Goal: Transaction & Acquisition: Book appointment/travel/reservation

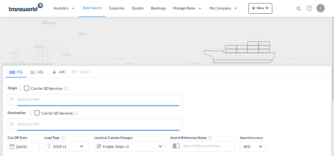
type input "Mundra, INMUN"
type input "[GEOGRAPHIC_DATA], [GEOGRAPHIC_DATA]"
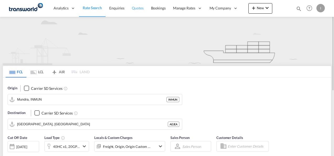
click at [143, 8] on span "Quotes" at bounding box center [138, 8] width 12 height 4
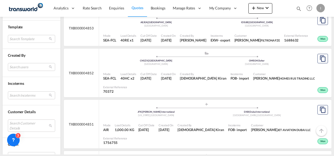
scroll to position [210, 0]
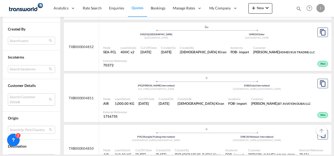
click at [17, 101] on md-select "Search Customer Details user name user [PERSON_NAME] [PERSON_NAME][EMAIL_ADDRES…" at bounding box center [31, 99] width 47 height 12
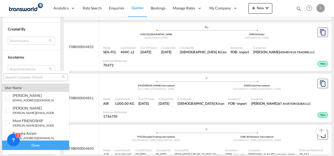
click at [18, 80] on div at bounding box center [36, 77] width 64 height 8
click at [19, 76] on input "search" at bounding box center [33, 77] width 57 height 5
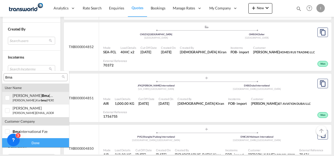
type input "Bma"
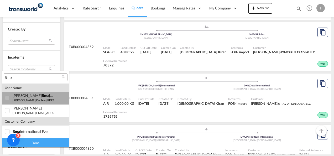
click at [20, 100] on small "[PERSON_NAME].kor bma [PERSON_NAME][EMAIL_ADDRESS][DOMAIN_NAME]" at bounding box center [65, 100] width 105 height 3
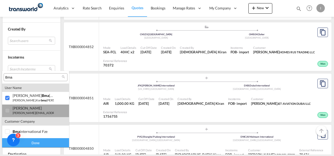
click at [28, 114] on small "[PERSON_NAME][EMAIL_ADDRESS][DOMAIN_NAME]" at bounding box center [48, 112] width 71 height 3
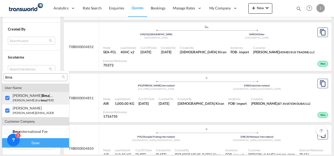
click at [20, 102] on small "[PERSON_NAME].kor bma [PERSON_NAME][EMAIL_ADDRESS][DOMAIN_NAME]" at bounding box center [65, 100] width 105 height 3
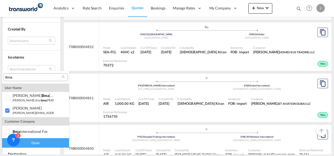
click at [34, 140] on div "Done" at bounding box center [35, 142] width 67 height 9
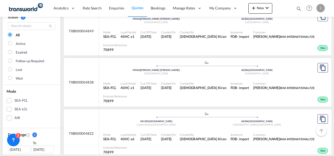
scroll to position [53, 0]
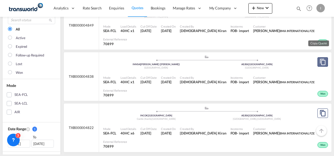
click at [320, 62] on md-icon "assets/icons/custom/copyQuote.svg" at bounding box center [323, 62] width 6 height 6
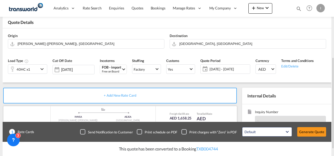
scroll to position [79, 0]
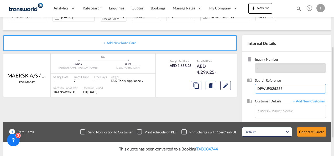
click at [275, 90] on input "DPWU9025233" at bounding box center [290, 88] width 71 height 9
paste input "CAIU4554893"
type input "CAIU4554893"
click at [267, 110] on input "Enter Customer Details" at bounding box center [292, 111] width 68 height 12
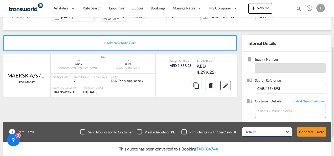
paste input "CAIU4554893"
click at [263, 112] on input "CAIU4554893" at bounding box center [292, 111] width 68 height 12
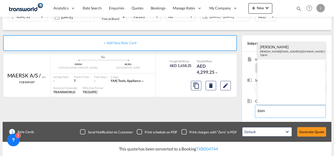
click at [267, 51] on div "[PERSON_NAME] [EMAIL_ADDRESS][DOMAIN_NAME] | BMA INTERNATIONAL FZE | 70899" at bounding box center [292, 51] width 69 height 18
type input "BMA INTERNATIONAL FZE, [PERSON_NAME], [PERSON_NAME][EMAIL_ADDRESS][DOMAIN_NAME]"
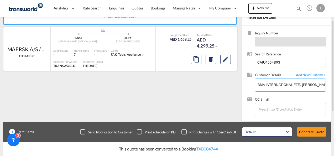
scroll to position [108, 0]
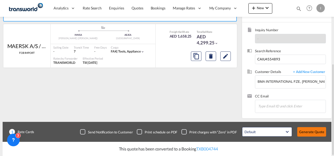
click at [306, 129] on button "Generate Quote" at bounding box center [312, 131] width 29 height 9
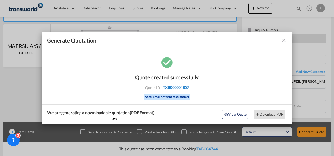
click at [178, 89] on span "TXB000004857" at bounding box center [176, 87] width 26 height 5
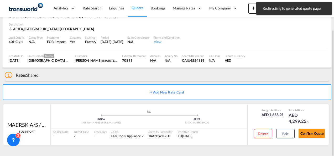
scroll to position [32, 0]
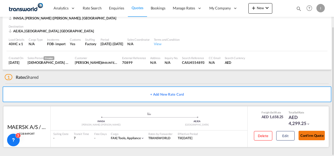
click at [308, 137] on button "Confirm Quote" at bounding box center [312, 135] width 26 height 9
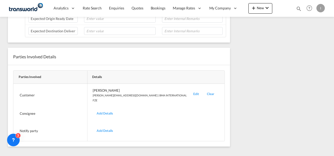
scroll to position [108, 0]
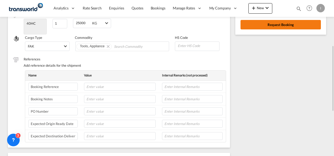
click at [283, 26] on button "Request Booking" at bounding box center [281, 24] width 80 height 9
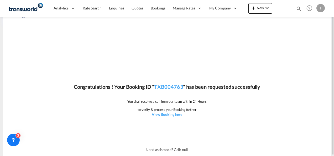
scroll to position [10, 0]
click at [173, 87] on link "TXB004763" at bounding box center [168, 87] width 29 height 6
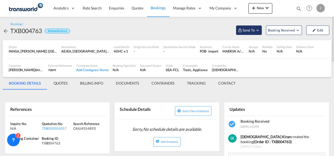
click at [256, 27] on button "Send To" at bounding box center [249, 30] width 26 height 9
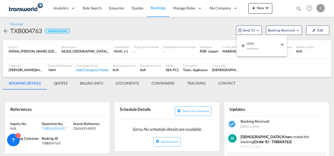
click at [247, 45] on div "Yet to sync" at bounding box center [263, 49] width 33 height 11
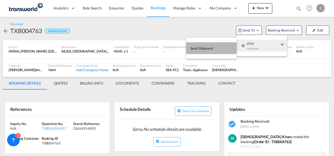
click at [216, 47] on button "Send Shipment" at bounding box center [211, 48] width 50 height 12
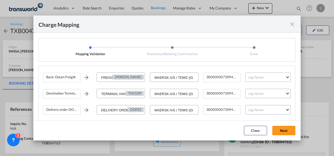
click at [256, 78] on md-select "Leg Name HANDLING ORIGIN VESSEL HANDLING DESTINATION OTHERS TL PICK UP CUSTOMS …" at bounding box center [268, 77] width 45 height 9
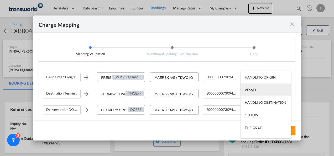
click at [252, 88] on div "VESSEL" at bounding box center [251, 90] width 12 height 5
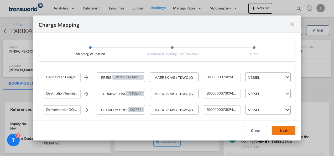
click at [282, 133] on button "Next" at bounding box center [284, 130] width 23 height 9
click at [283, 132] on button "Next" at bounding box center [284, 130] width 23 height 9
click at [291, 26] on md-icon "icon-close fg-AAA8AD cursor" at bounding box center [293, 24] width 6 height 6
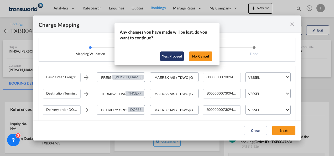
click at [175, 56] on button "Yes, Proceed" at bounding box center [172, 56] width 24 height 9
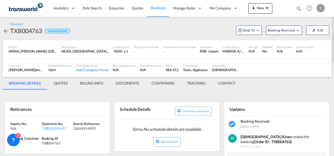
click at [93, 84] on md-tab-item "BILLING INFO" at bounding box center [92, 83] width 36 height 13
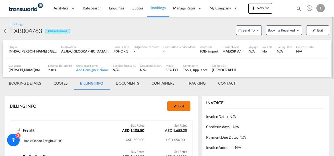
click at [184, 103] on button "Edit" at bounding box center [178, 105] width 23 height 9
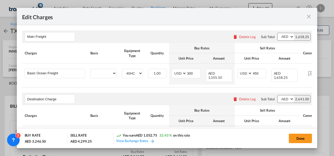
select select "per container"
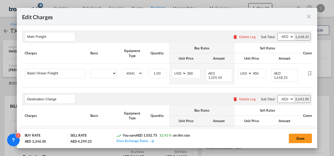
select select "per container"
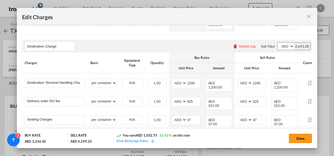
select select "per equipment"
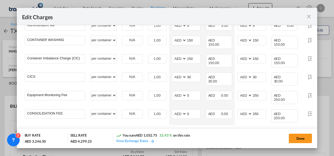
scroll to position [0, 31]
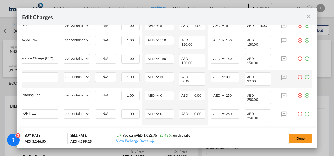
click at [298, 73] on md-icon "icon-minus-circle-outline red-400-fg" at bounding box center [300, 75] width 5 height 5
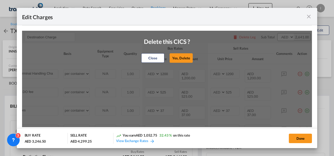
scroll to position [26, 0]
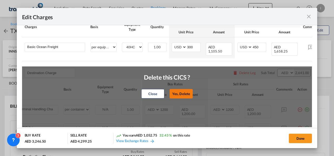
click at [176, 96] on button "Yes, Delete" at bounding box center [181, 93] width 23 height 9
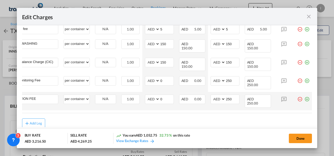
scroll to position [128, 0]
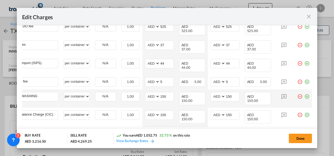
click at [298, 92] on md-icon "icon-minus-circle-outline red-400-fg" at bounding box center [300, 94] width 5 height 5
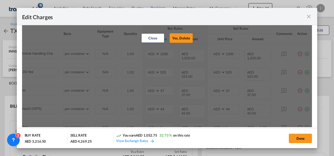
scroll to position [49, 0]
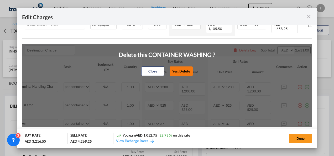
click at [174, 74] on button "Yes, Delete" at bounding box center [181, 71] width 23 height 9
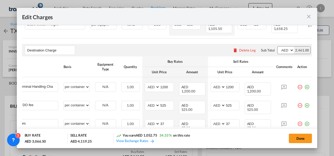
click at [297, 145] on md-dialog-actions "BUY RATE AED 3,066.50 SELL RATE AED 4,119.25 You earn AED 1,052.75 34.33 % on t…" at bounding box center [167, 138] width 301 height 20
click at [300, 140] on button "Done" at bounding box center [300, 138] width 23 height 9
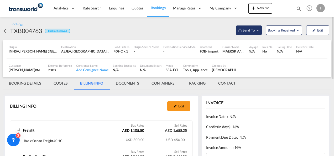
click at [244, 28] on span "Send To" at bounding box center [248, 30] width 13 height 5
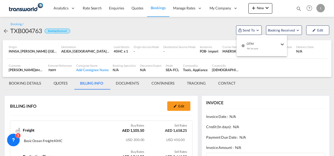
click at [250, 45] on div "Yet to sync" at bounding box center [263, 49] width 33 height 11
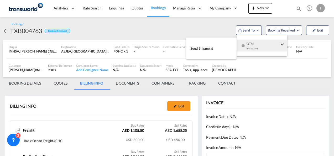
click at [218, 46] on button "Send Shipment" at bounding box center [211, 48] width 50 height 12
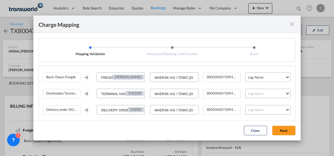
click at [251, 78] on md-select "Leg Name HANDLING ORIGIN VESSEL HANDLING DESTINATION OTHERS TL PICK UP CUSTOMS …" at bounding box center [268, 77] width 45 height 9
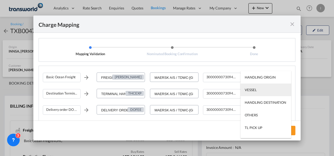
click at [252, 95] on md-option "VESSEL" at bounding box center [266, 90] width 51 height 13
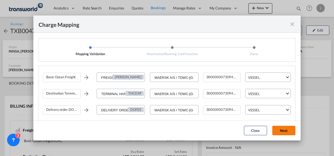
click at [284, 129] on button "Next" at bounding box center [284, 130] width 23 height 9
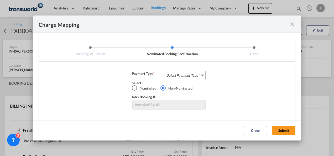
click at [181, 77] on md-select "Select Payment Type COLLECT PREPAID" at bounding box center [185, 75] width 42 height 9
click at [0, 0] on md-option "COLLECT" at bounding box center [0, 0] width 0 height 0
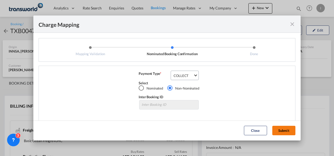
click at [283, 128] on button "Submit" at bounding box center [284, 130] width 23 height 9
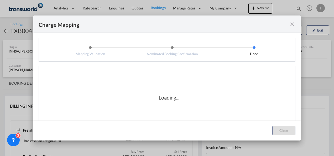
click at [190, 104] on div "Loading..." at bounding box center [169, 97] width 253 height 53
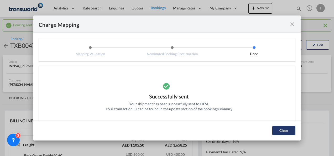
click at [276, 132] on button "Close" at bounding box center [284, 130] width 23 height 9
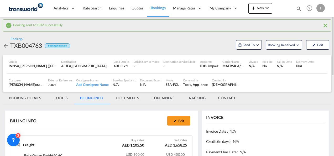
click at [24, 100] on md-tab-item "BOOKING DETAILS" at bounding box center [25, 98] width 45 height 13
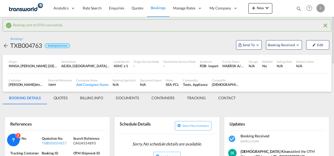
scroll to position [53, 0]
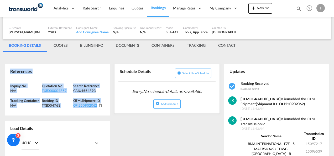
drag, startPoint x: 107, startPoint y: 103, endPoint x: -1, endPoint y: 69, distance: 113.3
click at [0, 69] on html "Analytics Reports Dashboard Rate Search Enquiries Quotes" at bounding box center [167, 78] width 334 height 156
copy div "References Inquiry No. N/A Quotation No. TXB000004857 Search Reference CAIU4554…"
click at [51, 90] on div "TXB000004857" at bounding box center [57, 90] width 30 height 5
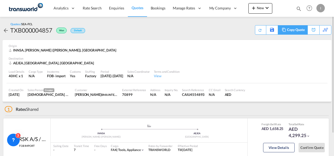
click at [286, 31] on md-icon at bounding box center [284, 30] width 6 height 4
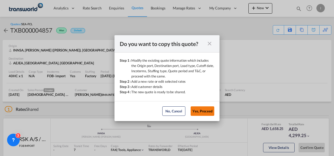
click at [202, 113] on button "Yes, Proceed" at bounding box center [203, 110] width 24 height 9
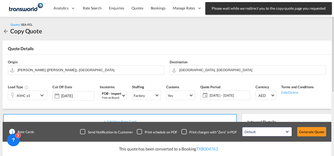
click at [31, 96] on div "40HC x1" at bounding box center [23, 95] width 31 height 9
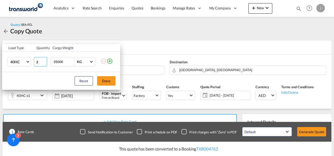
click at [45, 61] on input "2" at bounding box center [40, 61] width 13 height 9
click at [45, 61] on input "3" at bounding box center [40, 61] width 13 height 9
click at [45, 61] on input "4" at bounding box center [40, 61] width 13 height 9
click at [45, 61] on input "5" at bounding box center [40, 61] width 13 height 9
type input "4"
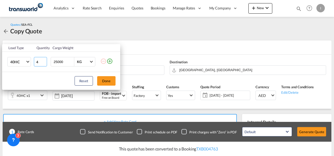
click at [45, 64] on input "4" at bounding box center [40, 61] width 13 height 9
click at [105, 79] on button "Done" at bounding box center [106, 80] width 18 height 9
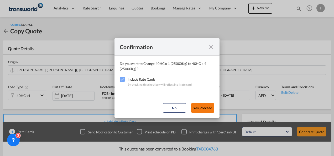
click at [203, 107] on button "Yes,Proceed" at bounding box center [202, 107] width 23 height 9
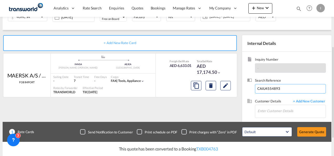
click at [263, 88] on input "CAIU4554893" at bounding box center [290, 88] width 71 height 9
paste input "MEDUKD750957"
type input "MEDUKD750957"
click at [267, 107] on input "Enter Customer Details" at bounding box center [292, 111] width 68 height 12
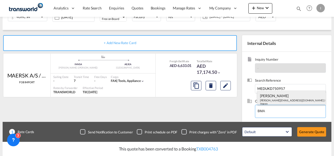
click at [271, 98] on div "[PERSON_NAME] [EMAIL_ADDRESS][DOMAIN_NAME] | BMA INTERNATIONAL FZE | 70899" at bounding box center [292, 100] width 69 height 18
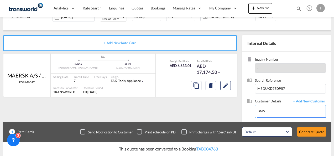
type input "BMA INTERNATIONAL FZE, [PERSON_NAME], [PERSON_NAME][EMAIL_ADDRESS][DOMAIN_NAME]"
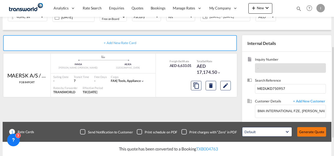
click at [303, 132] on button "Generate Quote" at bounding box center [312, 131] width 29 height 9
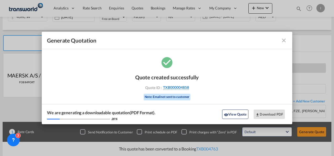
click at [176, 87] on span "TXB000004858" at bounding box center [176, 87] width 26 height 5
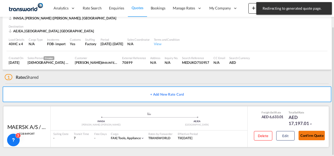
click at [308, 138] on button "Confirm Quote" at bounding box center [312, 135] width 26 height 9
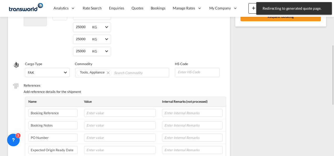
scroll to position [90, 0]
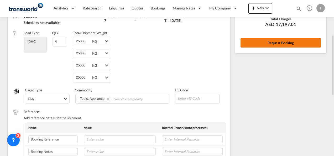
click at [268, 44] on button "Request Booking" at bounding box center [281, 42] width 80 height 9
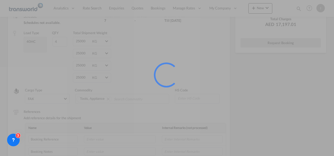
scroll to position [10, 0]
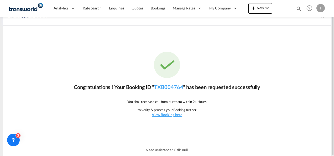
click at [174, 90] on p "Congratulations ! Your Booking ID " TXB004764 " has been requested successfully" at bounding box center [167, 86] width 187 height 7
click at [175, 87] on link "TXB004764" at bounding box center [168, 87] width 29 height 6
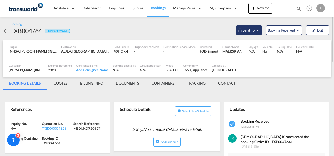
click at [243, 28] on span "Send To" at bounding box center [248, 30] width 13 height 5
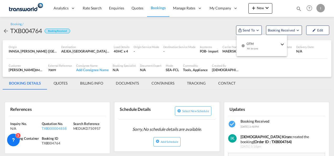
click at [247, 42] on span "OTM" at bounding box center [263, 42] width 33 height 5
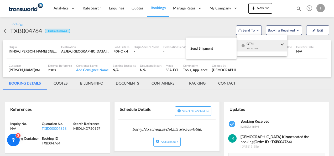
click at [183, 54] on md-backdrop at bounding box center [167, 78] width 334 height 156
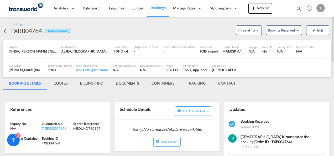
click at [200, 51] on div "FOB" at bounding box center [203, 51] width 7 height 5
click at [246, 32] on span "Send To" at bounding box center [248, 30] width 13 height 5
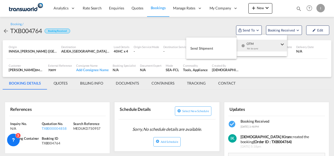
click at [255, 45] on div "Yet to sync" at bounding box center [263, 49] width 33 height 11
click at [222, 48] on button "Send Shipment" at bounding box center [211, 48] width 50 height 12
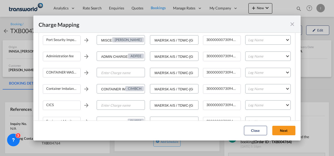
scroll to position [105, 0]
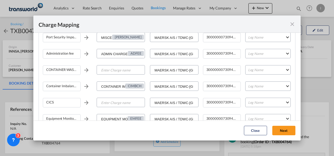
click at [290, 25] on md-icon "icon-close fg-AAA8AD cursor" at bounding box center [293, 24] width 6 height 6
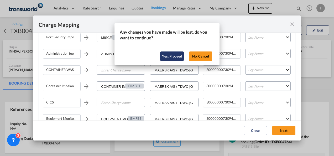
click at [172, 57] on button "Yes, Proceed" at bounding box center [172, 56] width 24 height 9
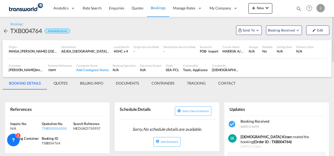
click at [92, 84] on md-tab-item "BILLING INFO" at bounding box center [92, 83] width 36 height 13
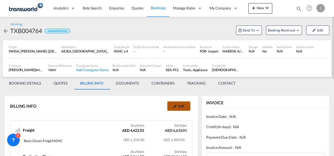
click at [185, 104] on button "Edit" at bounding box center [178, 105] width 23 height 9
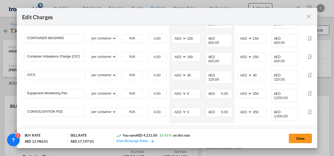
scroll to position [206, 0]
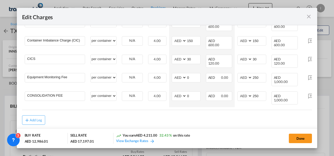
click at [176, 106] on div "Charges Basis Equipment Type Quantity Buy Rates Sell Rates Comments Action Unit…" at bounding box center [167, 5] width 291 height 210
click at [174, 108] on md-dialog-content "Main Freight Please enter leg name Leg Name Already Exists Delete Leg Sub Total…" at bounding box center [167, 76] width 301 height 102
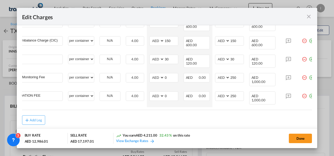
scroll to position [0, 31]
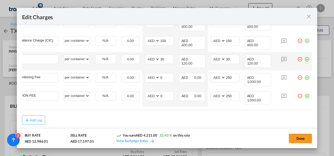
click at [298, 57] on md-icon "icon-minus-circle-outline red-400-fg" at bounding box center [300, 57] width 5 height 5
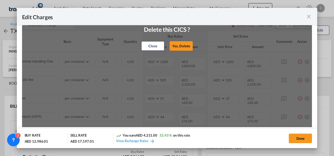
scroll to position [74, 0]
click at [180, 48] on button "Yes, Delete" at bounding box center [181, 45] width 23 height 9
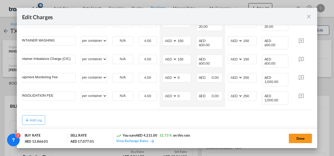
scroll to position [0, 31]
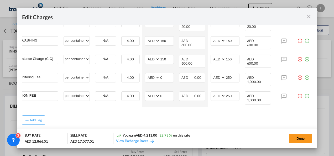
click at [298, 38] on md-icon "icon-minus-circle-outline red-400-fg" at bounding box center [300, 38] width 5 height 5
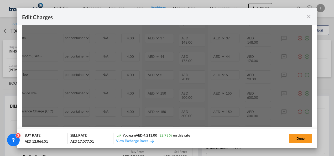
scroll to position [82, 0]
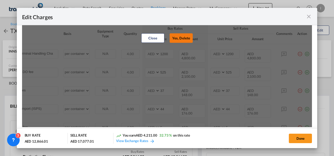
click at [178, 41] on button "Yes, Delete" at bounding box center [181, 37] width 23 height 9
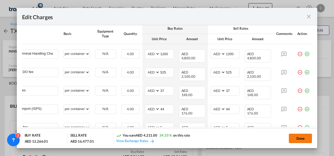
click at [301, 137] on button "Done" at bounding box center [300, 138] width 23 height 9
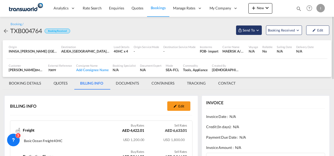
click at [250, 31] on span "Send To" at bounding box center [248, 30] width 13 height 5
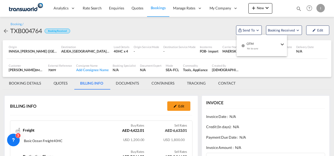
click at [253, 40] on span "OTM" at bounding box center [263, 42] width 33 height 5
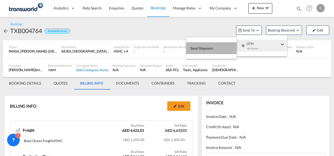
click at [221, 45] on button "Send Shipment" at bounding box center [211, 48] width 50 height 12
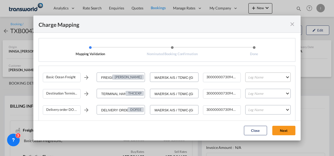
click at [260, 79] on md-select "Leg Name HANDLING ORIGIN VESSEL HANDLING DESTINATION OTHERS TL PICK UP CUSTOMS …" at bounding box center [268, 77] width 45 height 9
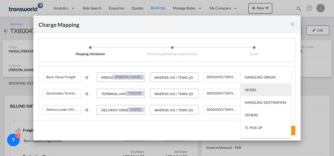
click at [257, 93] on md-option "VESSEL" at bounding box center [266, 90] width 51 height 13
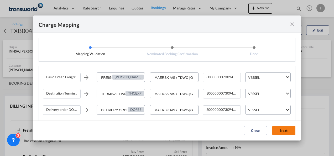
click at [281, 131] on button "Next" at bounding box center [284, 130] width 23 height 9
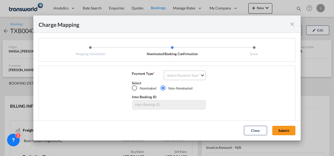
click at [194, 75] on md-select "Select Payment Type COLLECT PREPAID" at bounding box center [185, 75] width 42 height 9
click at [189, 78] on md-option "COLLECT" at bounding box center [184, 75] width 47 height 13
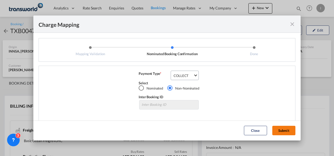
click at [286, 132] on button "Submit" at bounding box center [284, 130] width 23 height 9
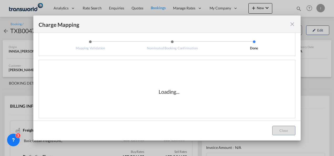
scroll to position [9, 0]
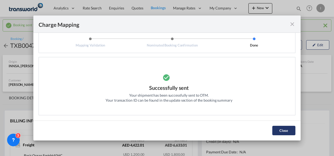
click at [287, 133] on button "Close" at bounding box center [284, 130] width 23 height 9
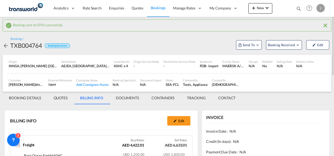
click at [29, 98] on md-tab-item "BOOKING DETAILS" at bounding box center [25, 98] width 45 height 13
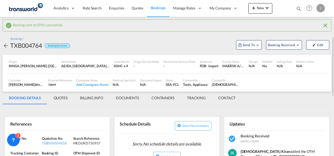
scroll to position [53, 0]
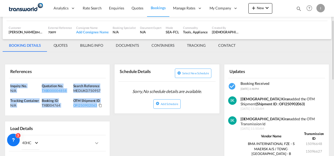
drag, startPoint x: 106, startPoint y: 107, endPoint x: 9, endPoint y: 84, distance: 99.0
click at [9, 84] on div "Inquiry No. N/A Quotation No. TXB000004858 Search Reference MEDUKD750957 Tracki…" at bounding box center [57, 97] width 105 height 38
drag, startPoint x: 9, startPoint y: 84, endPoint x: 16, endPoint y: 85, distance: 6.1
copy div "Inquiry No. N/A Quotation No. TXB000004858 Search Reference MEDUKD750957 Tracki…"
click at [87, 90] on div "MEDUKD750957" at bounding box center [88, 90] width 30 height 5
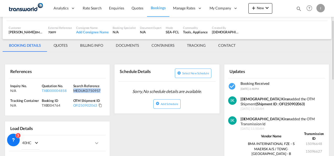
click at [87, 90] on div "MEDUKD750957" at bounding box center [88, 90] width 30 height 5
